Goal: Use online tool/utility

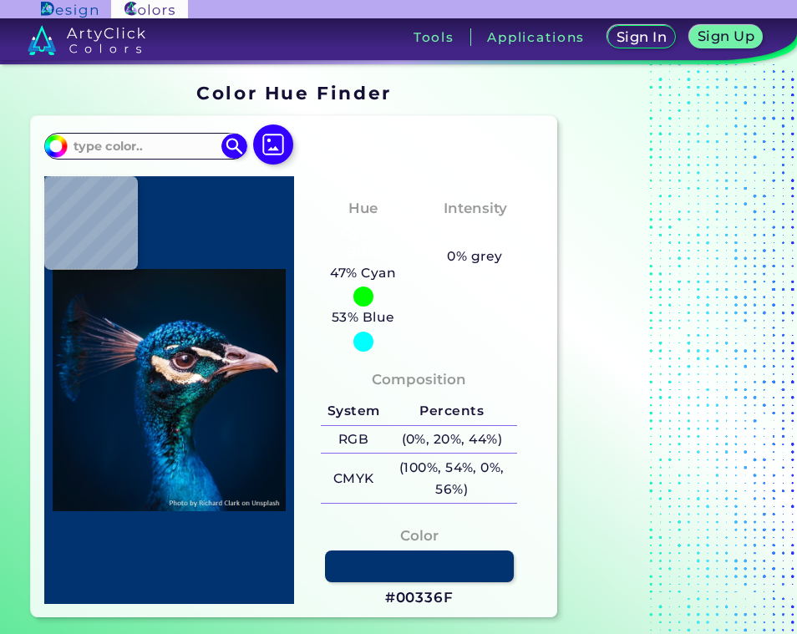
type input "#000000"
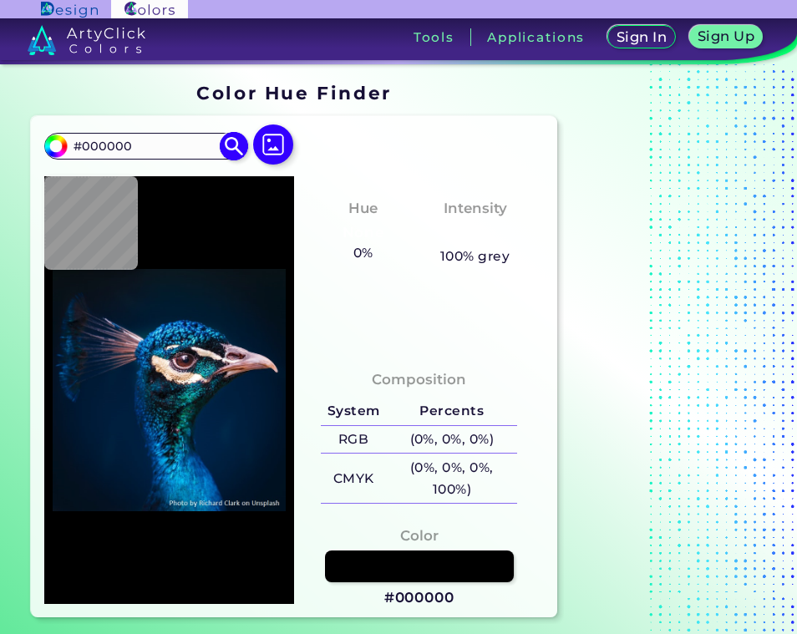
click at [141, 146] on input "#000000" at bounding box center [145, 145] width 155 height 23
paste input "4B0082"
type input "#4B0082"
click at [500, 136] on div "#000000 #4B0082 Acadia ◉ Acid Green ◉ Aero Blue ◉ Alabaster ◉ Albescent White ◉…" at bounding box center [294, 366] width 527 height 501
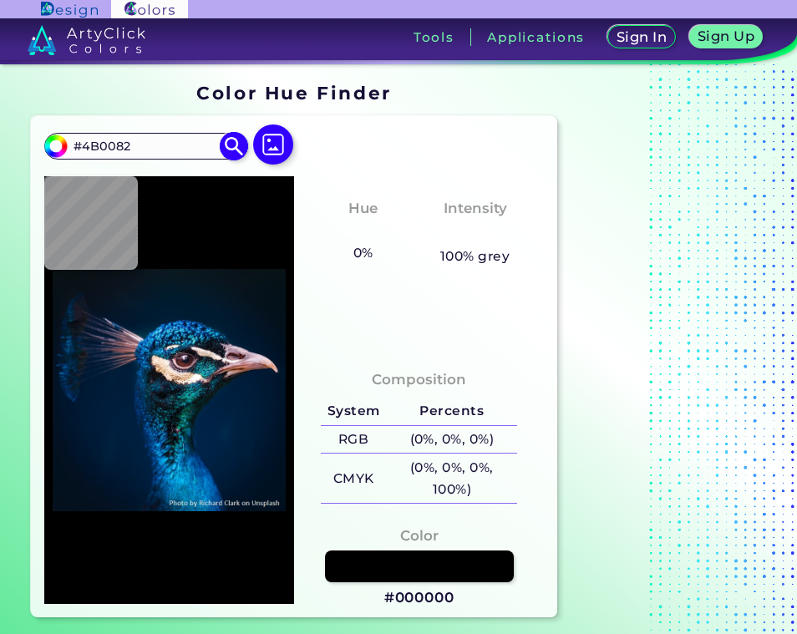
click at [233, 142] on img at bounding box center [234, 145] width 29 height 29
type input "#4b0082"
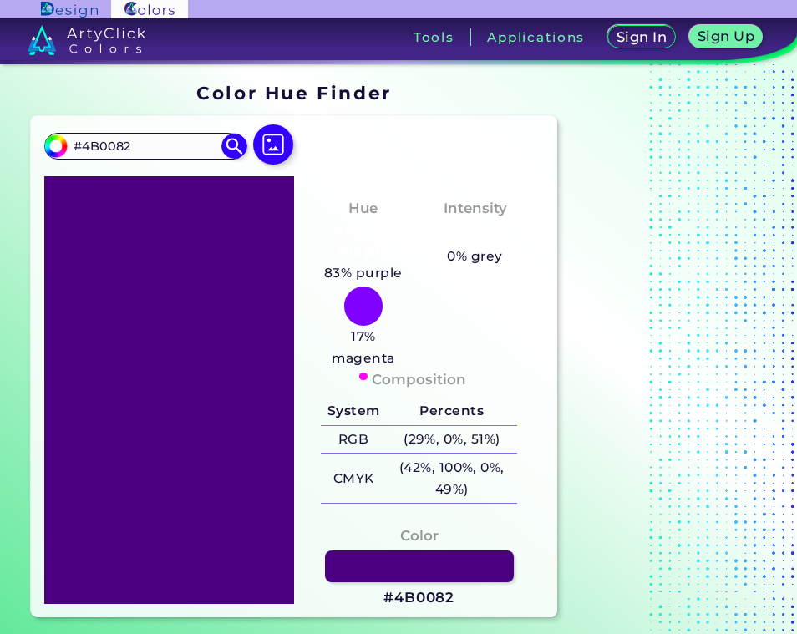
drag, startPoint x: 153, startPoint y: 252, endPoint x: 236, endPoint y: 340, distance: 121.1
click at [236, 340] on div at bounding box center [169, 390] width 250 height 428
click at [248, 269] on div at bounding box center [169, 390] width 250 height 428
drag, startPoint x: 203, startPoint y: 318, endPoint x: 230, endPoint y: 382, distance: 68.9
click at [230, 382] on div at bounding box center [169, 390] width 250 height 428
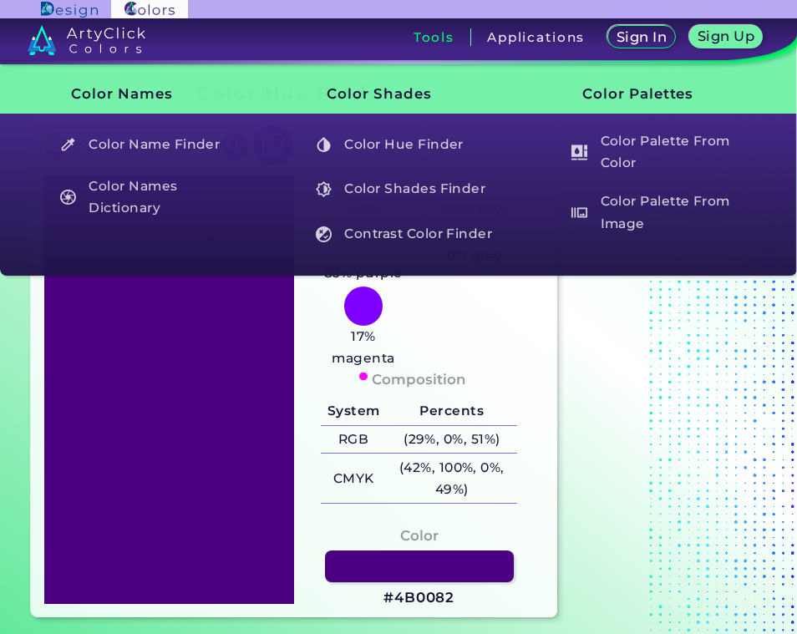
click at [434, 33] on h3 "Tools" at bounding box center [433, 37] width 41 height 13
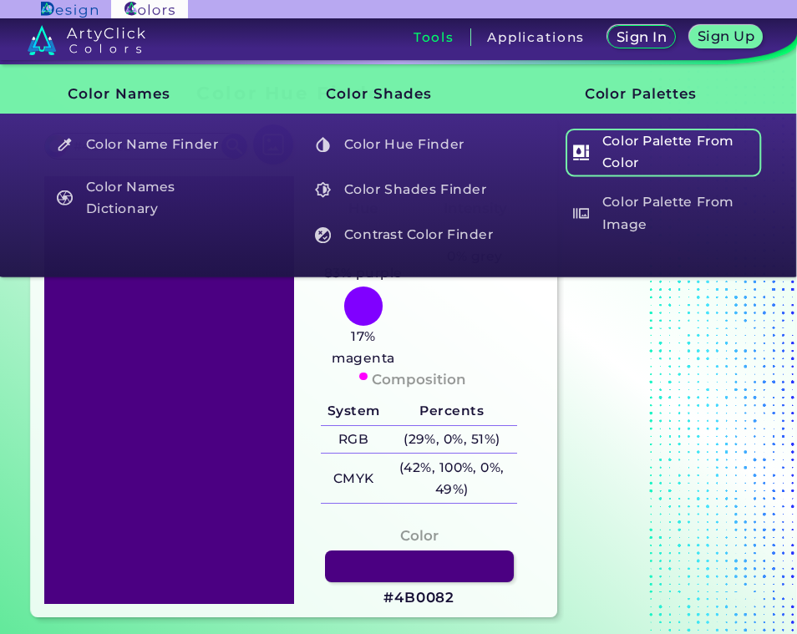
click at [642, 156] on h5 "Color Palette From Color" at bounding box center [664, 153] width 196 height 48
